Goal: Task Accomplishment & Management: Manage account settings

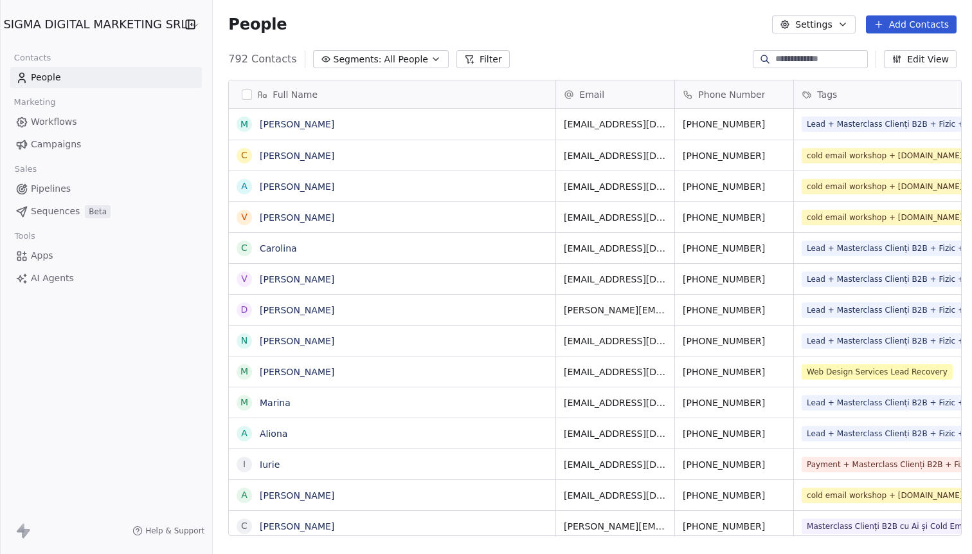
scroll to position [487, 764]
click at [271, 120] on link "[PERSON_NAME]" at bounding box center [297, 124] width 75 height 10
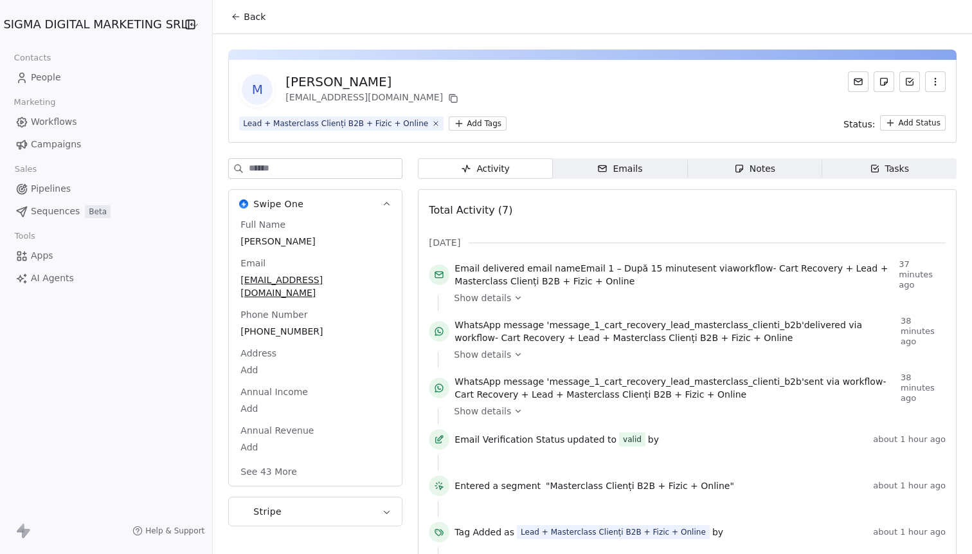
click at [933, 84] on icon "button" at bounding box center [935, 82] width 10 height 10
click at [892, 115] on div "Delete" at bounding box center [917, 110] width 86 height 21
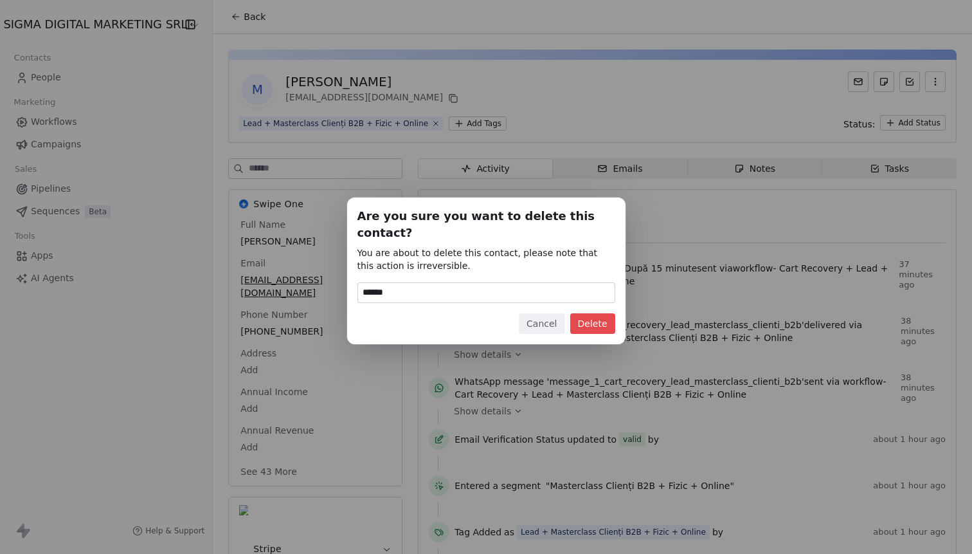
type input "******"
click at [600, 313] on button "Delete" at bounding box center [592, 323] width 45 height 21
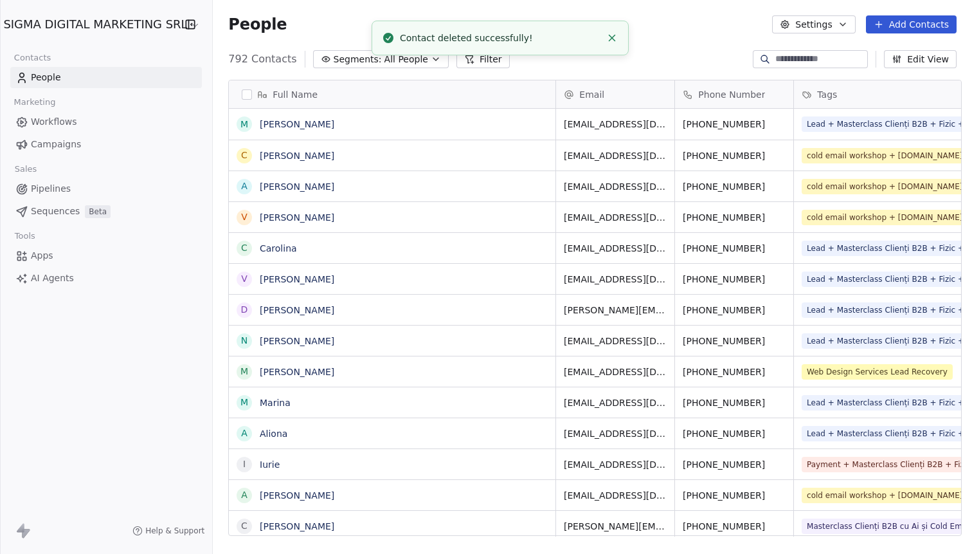
scroll to position [487, 764]
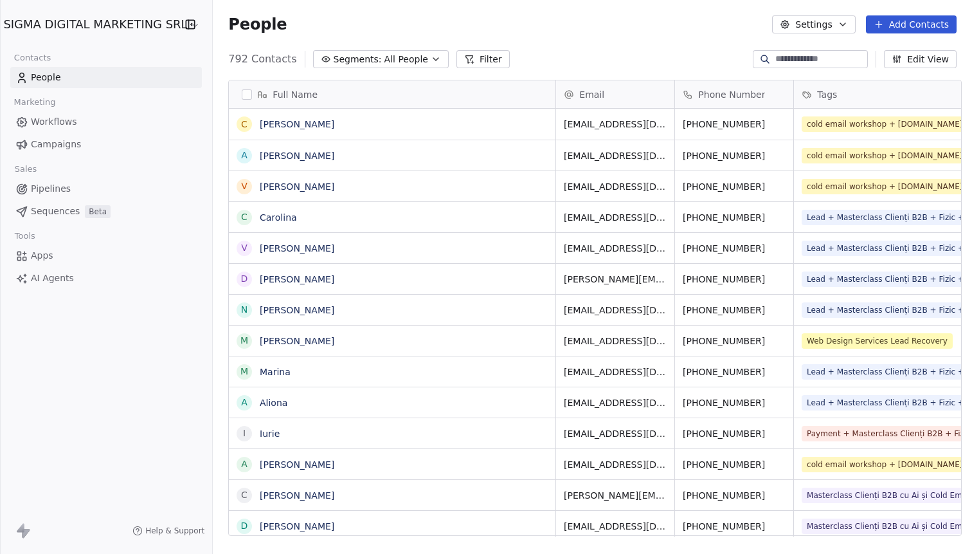
click at [602, 31] on div "People Settings Add Contacts" at bounding box center [592, 24] width 728 height 18
